Goal: Answer question/provide support: Answer question/provide support

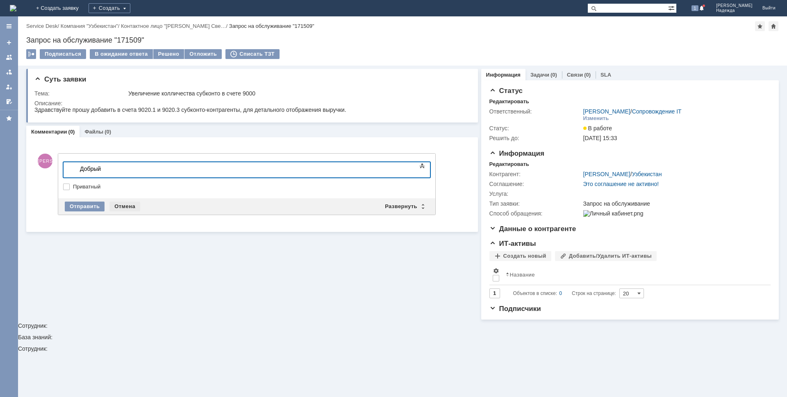
click at [131, 207] on div "Отмена" at bounding box center [124, 207] width 31 height 10
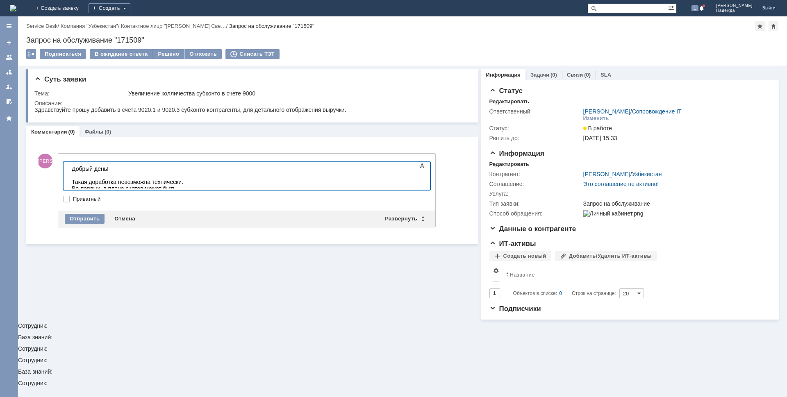
click at [188, 182] on div "Такая доработка невозможна технически. Во-первых, в плане счетов может быть тол…" at bounding box center [130, 189] width 116 height 20
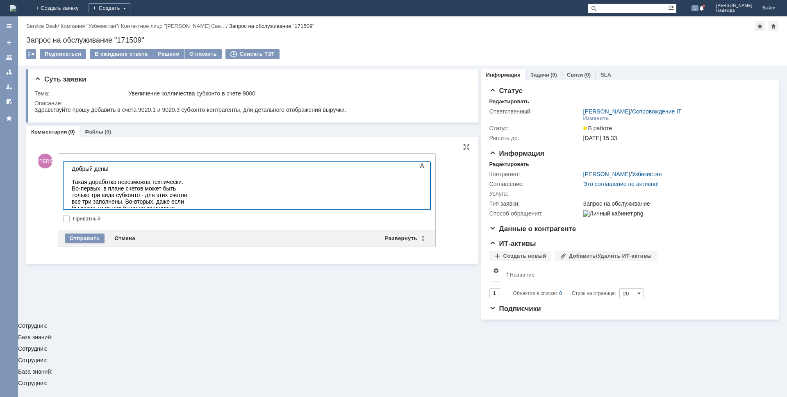
click at [188, 202] on div "Такая доработка невозможна технически. Во-первых, в плане счетов может быть тол…" at bounding box center [130, 221] width 116 height 85
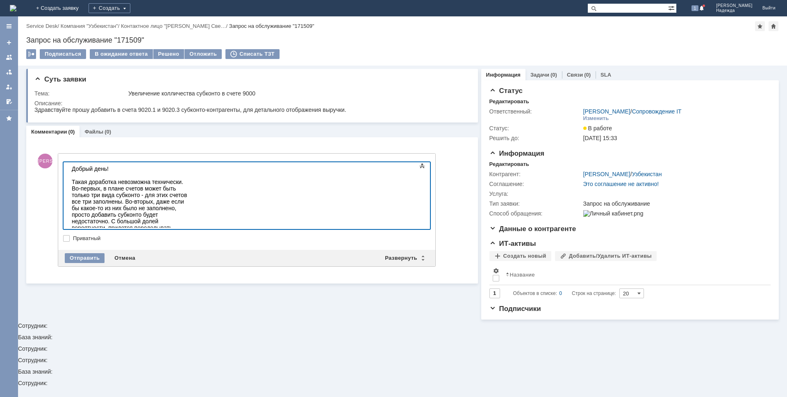
click at [188, 201] on div "Такая доработка невозможна технически. Во-первых, в плане счетов может быть тол…" at bounding box center [130, 225] width 116 height 92
click at [188, 277] on div "Скажите, пожалуйста, я правильно понимаю, что Вам бы хотелось видеть, от какого…" at bounding box center [130, 287] width 116 height 20
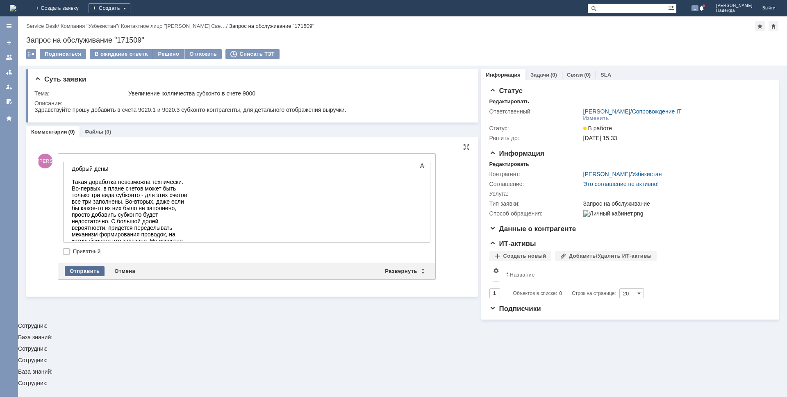
click at [82, 270] on div "Отправить" at bounding box center [85, 271] width 40 height 10
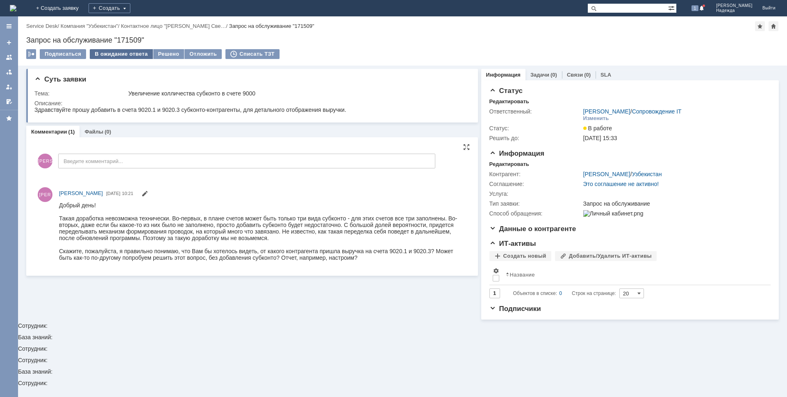
click at [114, 55] on div "В ожидание ответа" at bounding box center [121, 54] width 63 height 10
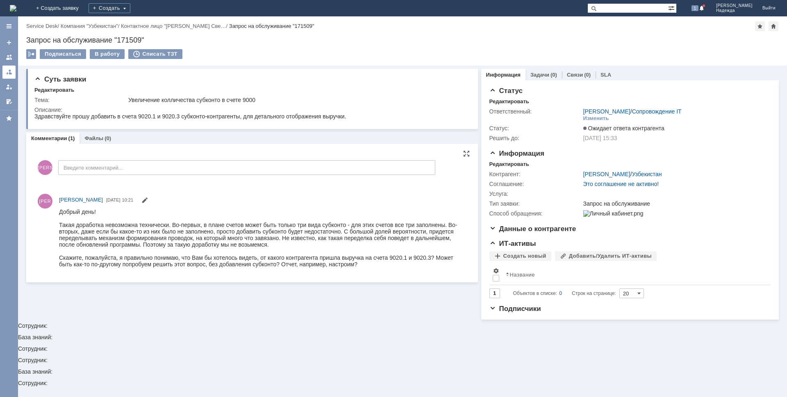
click at [6, 70] on div at bounding box center [9, 72] width 7 height 7
